Goal: Task Accomplishment & Management: Complete application form

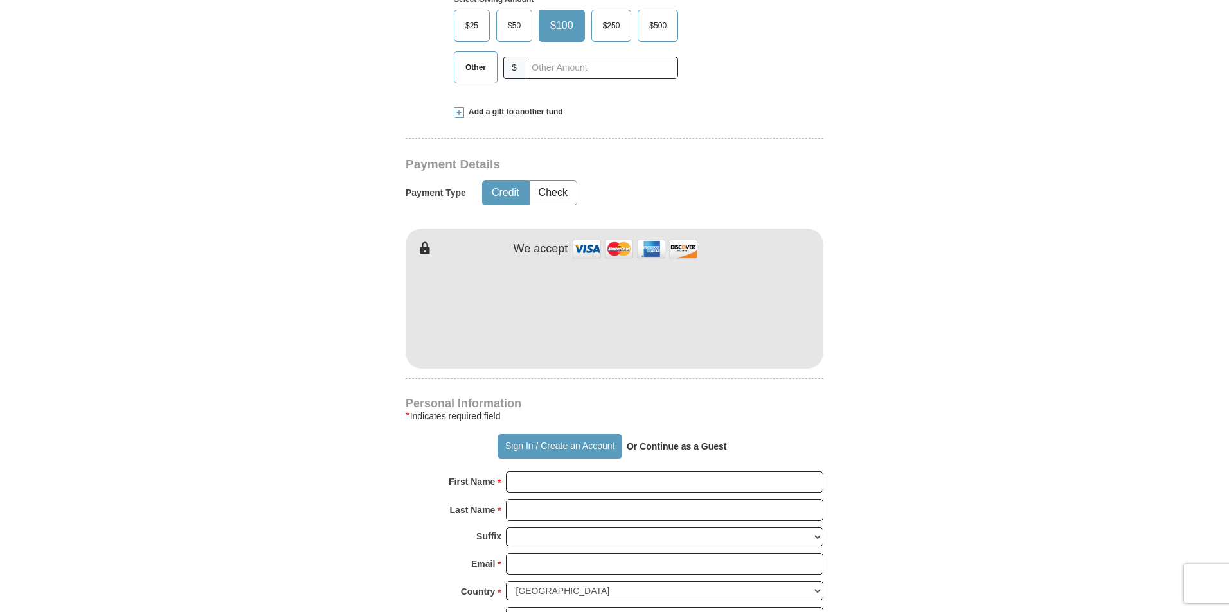
scroll to position [514, 0]
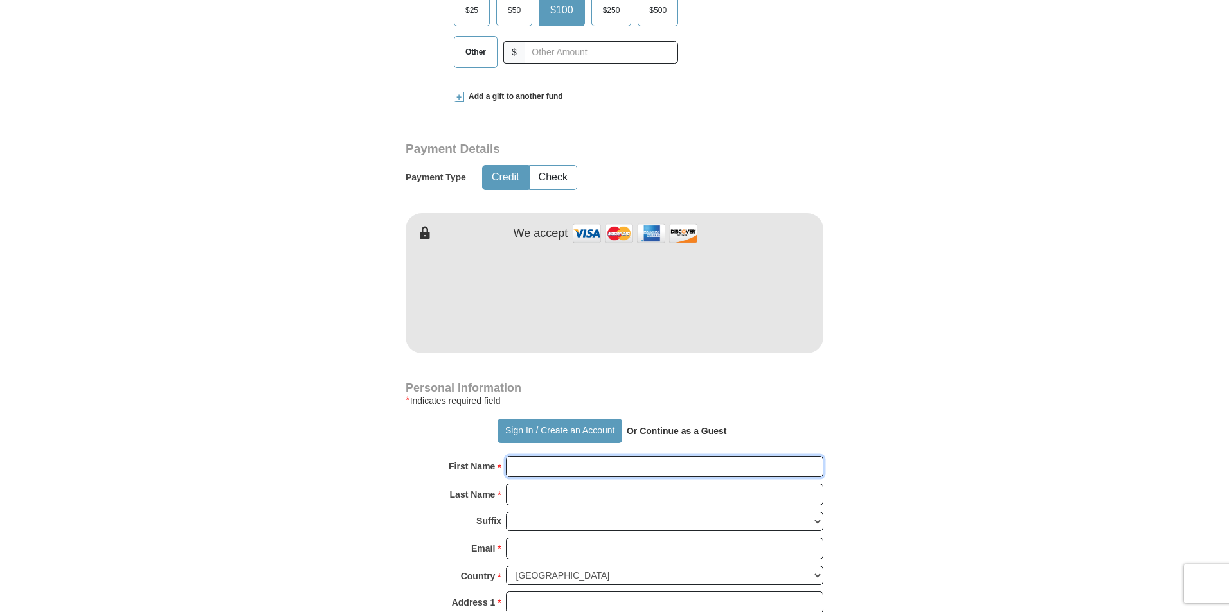
click at [513, 466] on input "First Name *" at bounding box center [664, 467] width 317 height 22
type input "[PERSON_NAME] [PERSON_NAME]"
click at [531, 493] on input "Last Name *" at bounding box center [664, 495] width 317 height 22
type input "[PERSON_NAME]"
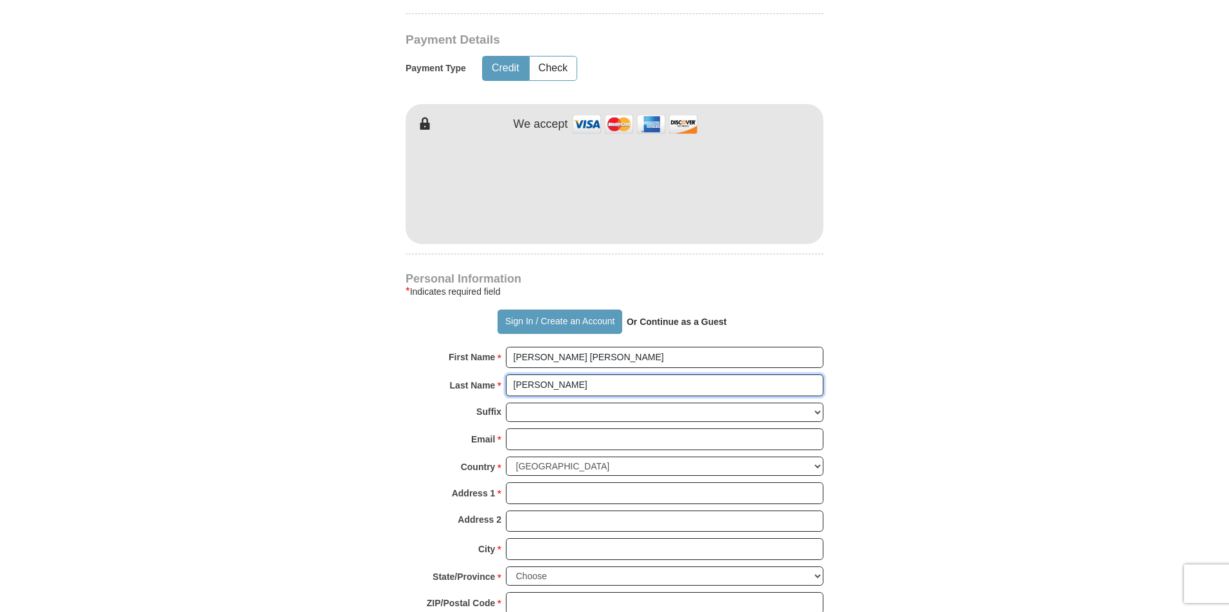
scroll to position [643, 0]
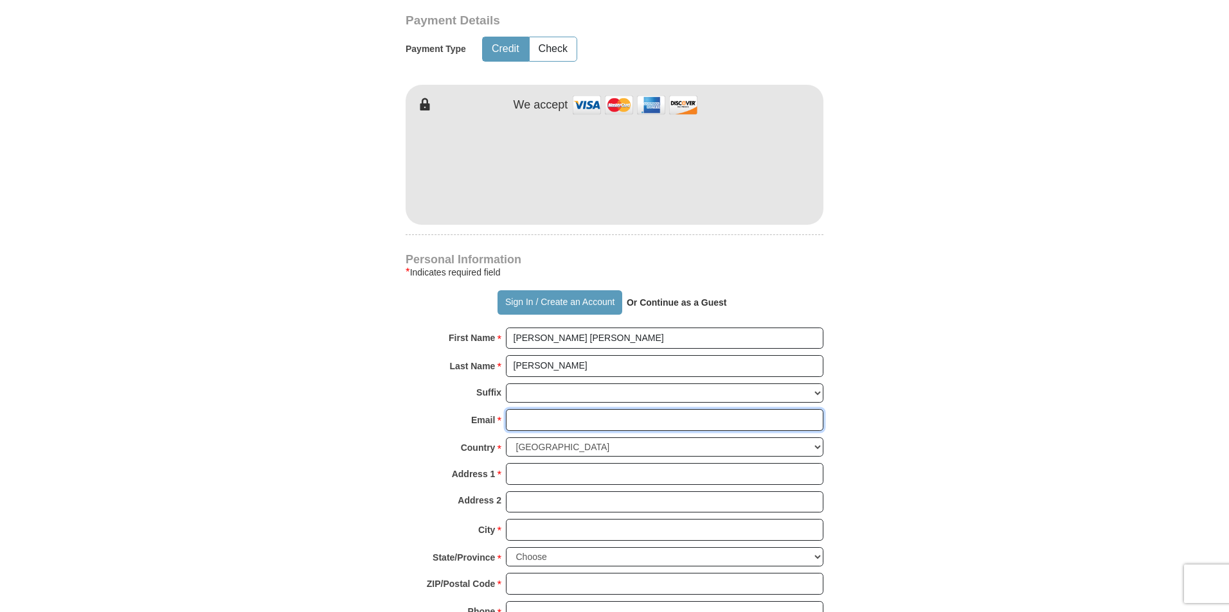
click at [516, 424] on input "Email *" at bounding box center [664, 420] width 317 height 22
type input "[EMAIL_ADDRESS][DOMAIN_NAME]"
type input "312 RIDGEWOOD CIR"
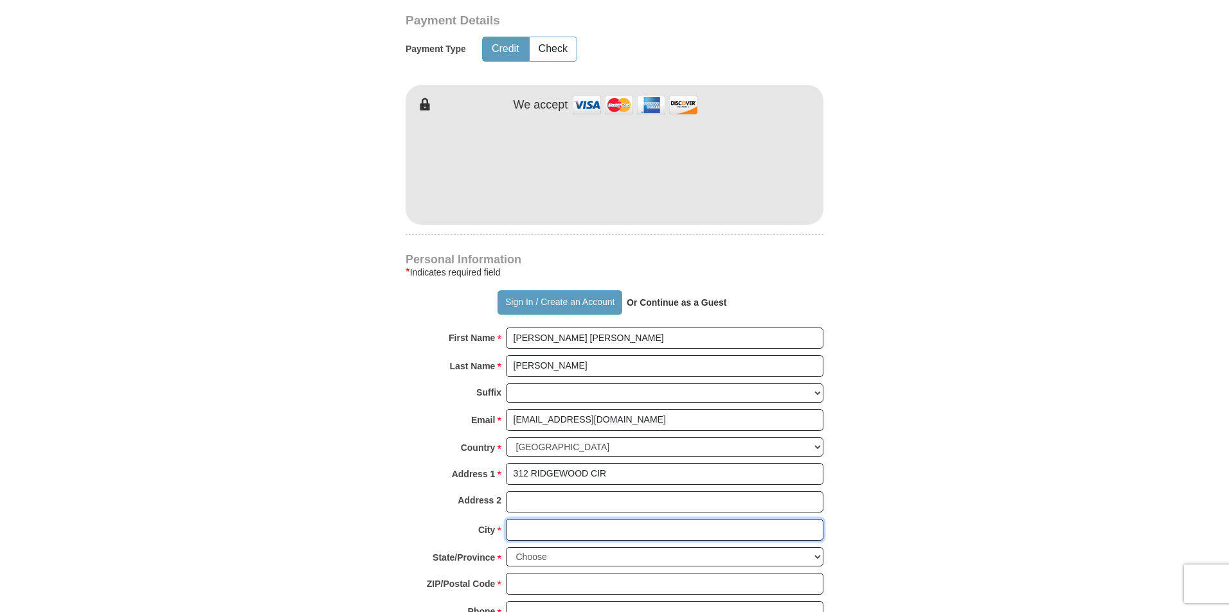
type input "[GEOGRAPHIC_DATA]"
select select "[GEOGRAPHIC_DATA]"
type input "75551"
type input "9038247090"
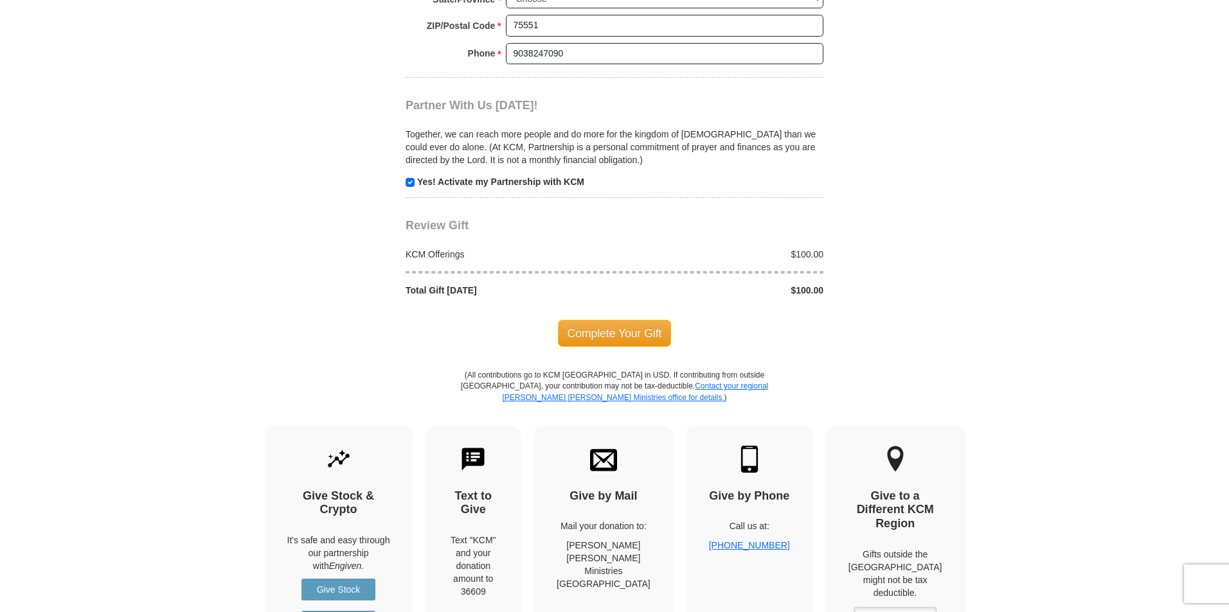
scroll to position [1221, 0]
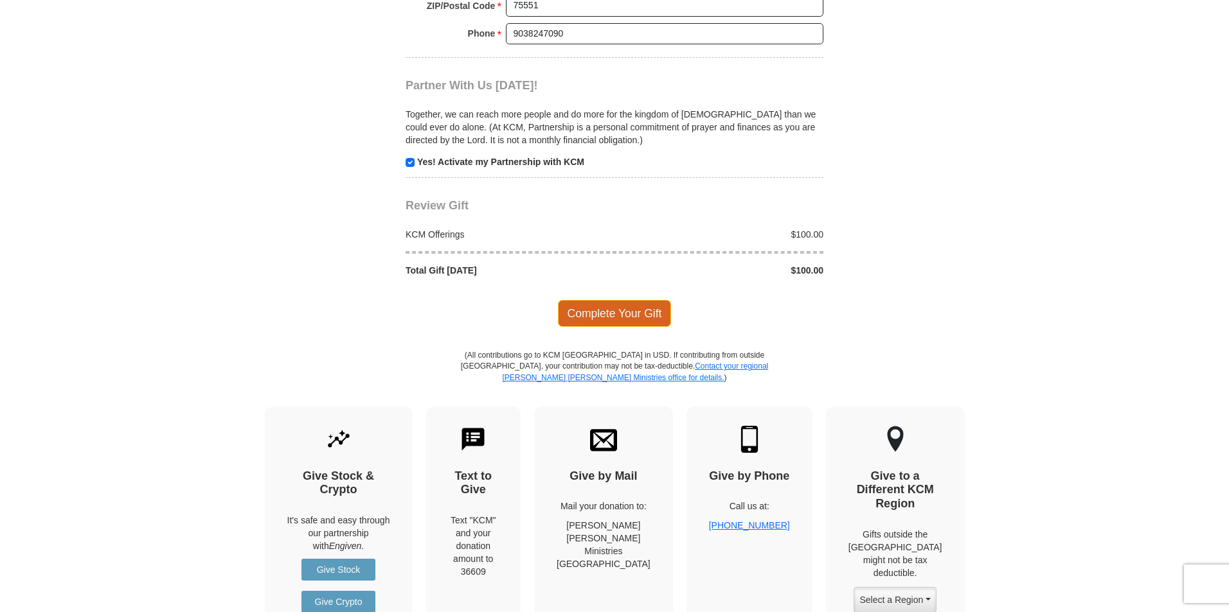
click at [596, 315] on span "Complete Your Gift" at bounding box center [615, 313] width 114 height 27
